Goal: Task Accomplishment & Management: Manage account settings

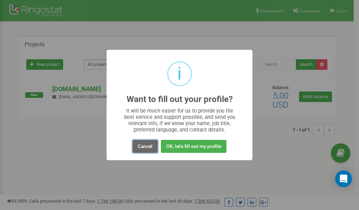
click at [147, 147] on button "Cancel" at bounding box center [144, 146] width 25 height 13
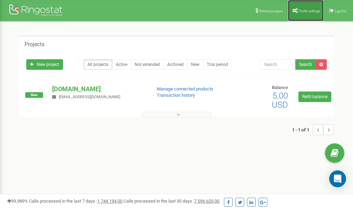
click at [313, 10] on span "Profile settings" at bounding box center [309, 11] width 21 height 4
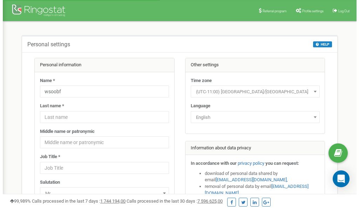
scroll to position [35, 0]
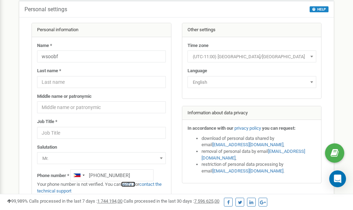
click at [132, 183] on link "verify it" at bounding box center [128, 183] width 14 height 5
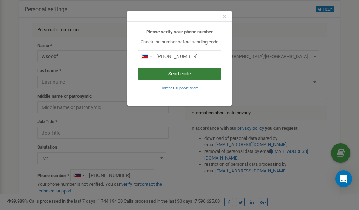
click at [179, 72] on button "Send code" at bounding box center [179, 74] width 83 height 12
